Goal: Task Accomplishment & Management: Manage account settings

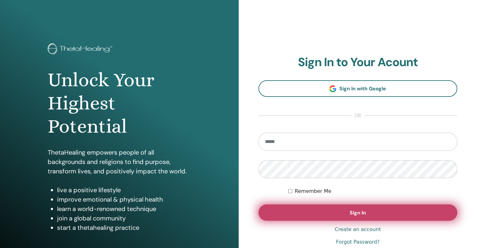
type input "**********"
click at [343, 210] on button "Sign In" at bounding box center [357, 212] width 199 height 16
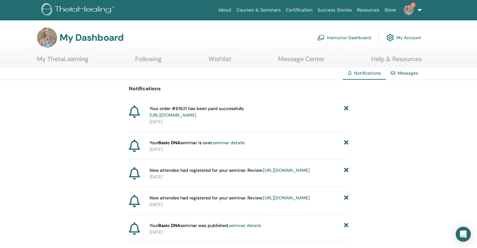
click at [350, 39] on link "Instructor Dashboard" at bounding box center [344, 38] width 54 height 14
click at [350, 38] on link "Instructor Dashboard" at bounding box center [344, 38] width 54 height 14
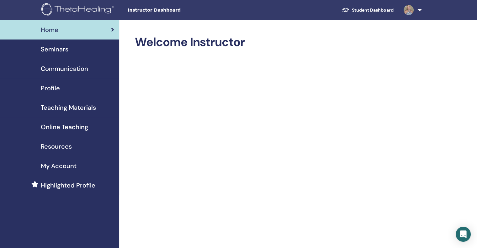
click at [62, 49] on span "Seminars" at bounding box center [55, 49] width 28 height 9
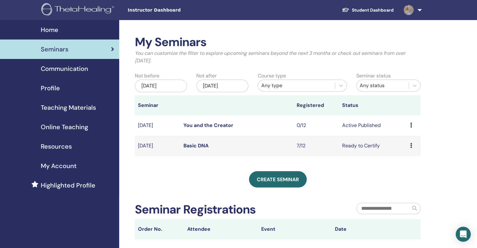
click at [161, 145] on td "Aug/22, 2025" at bounding box center [157, 146] width 45 height 20
click at [196, 147] on link "Basic DNA" at bounding box center [195, 145] width 25 height 7
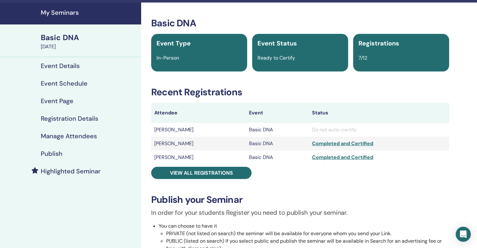
scroll to position [31, 0]
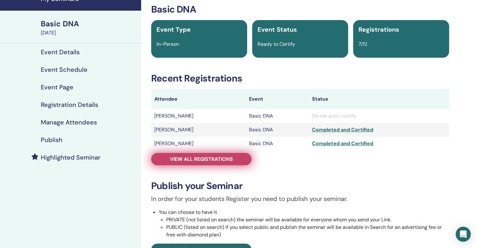
click at [207, 159] on span "View all registrations" at bounding box center [201, 159] width 63 height 7
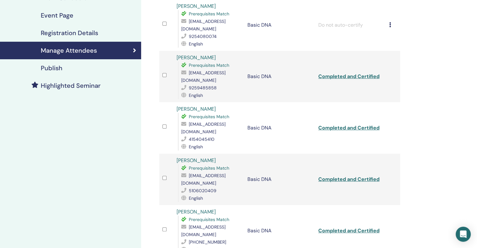
scroll to position [63, 0]
